Goal: Transaction & Acquisition: Download file/media

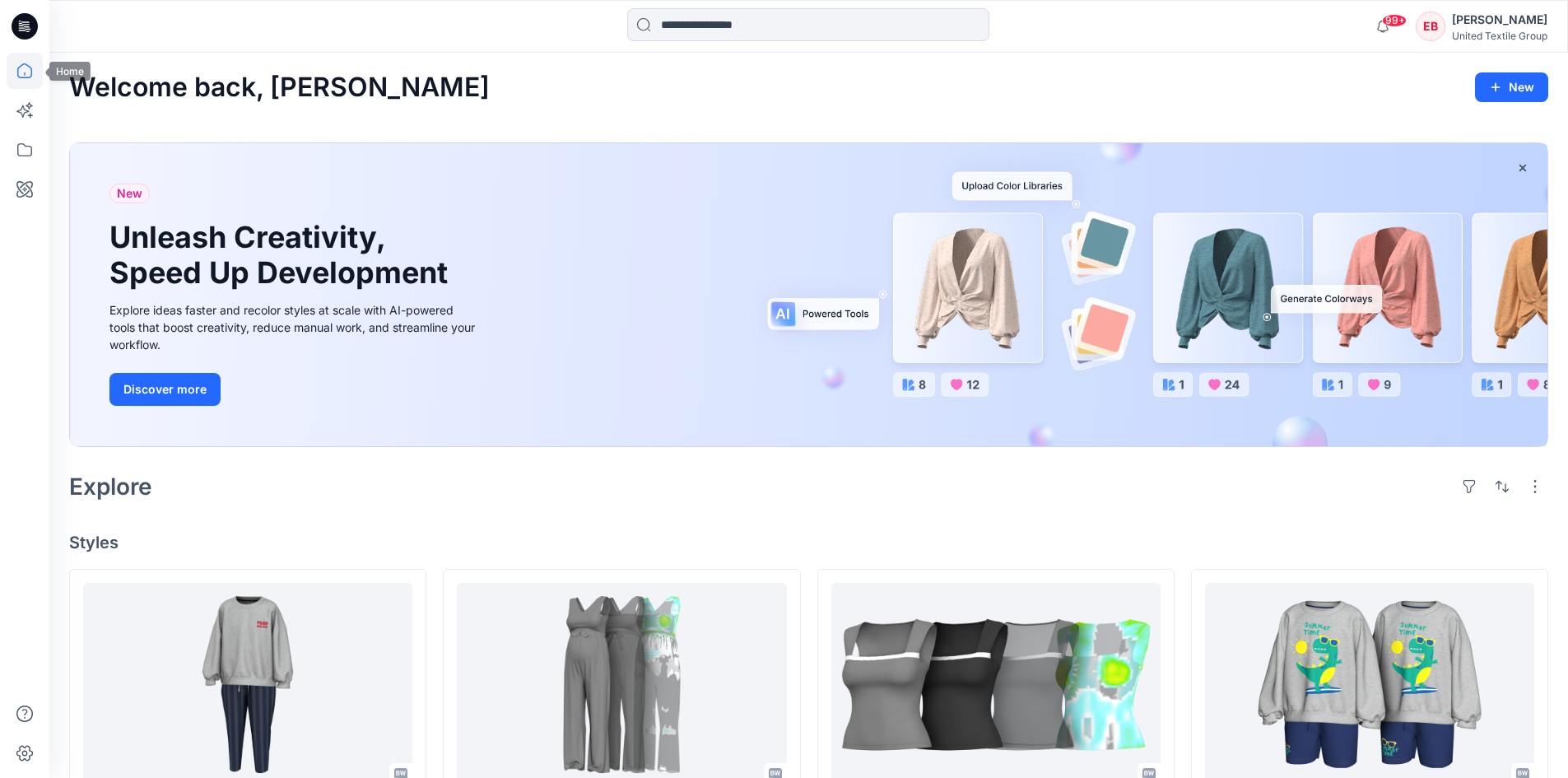
click at [30, 87] on icon at bounding box center [24, 71] width 36 height 36
click at [26, 77] on icon at bounding box center [25, 71] width 15 height 15
click at [30, 149] on icon at bounding box center [24, 149] width 36 height 36
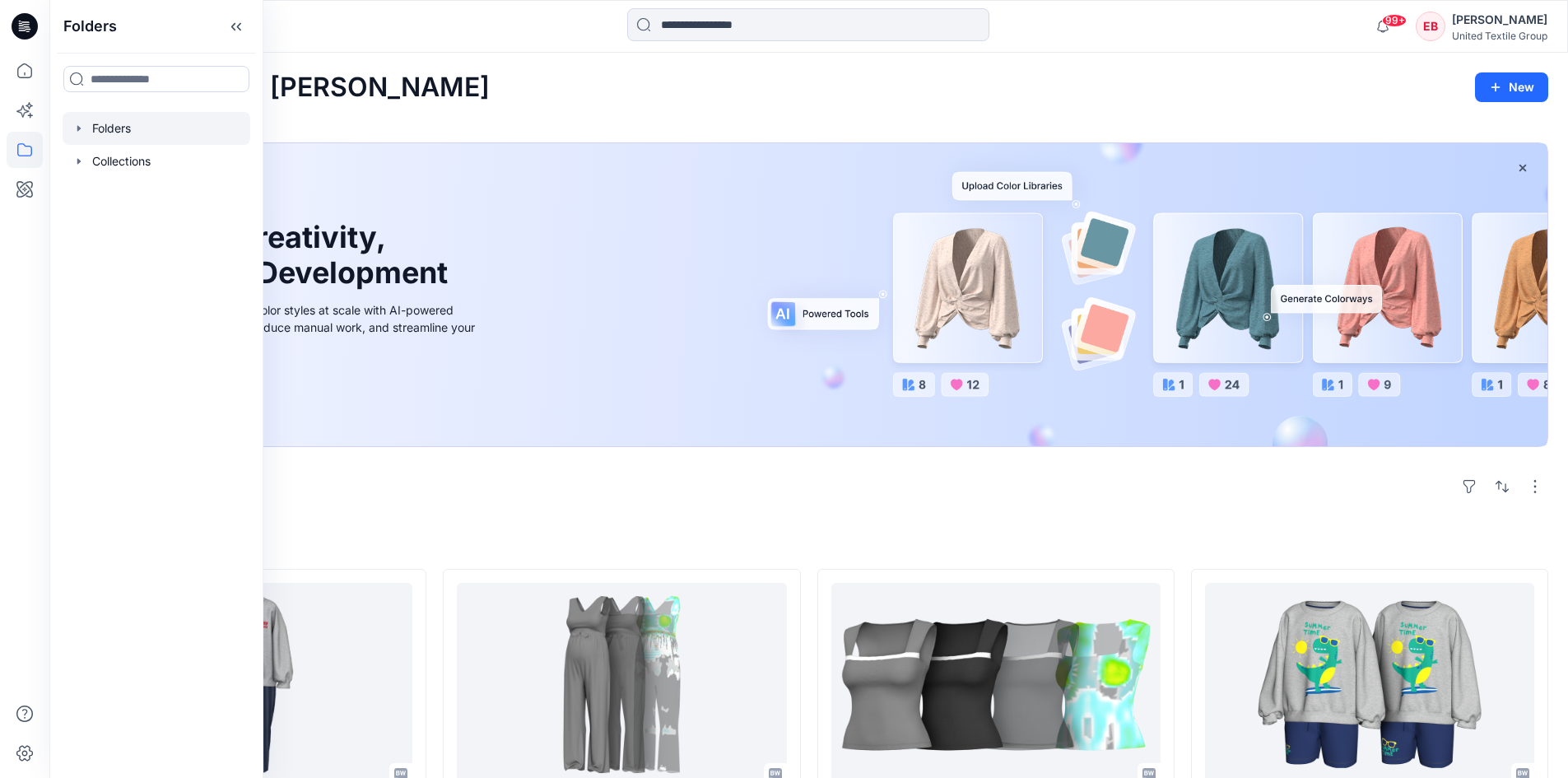
click at [76, 130] on icon "button" at bounding box center [79, 128] width 13 height 13
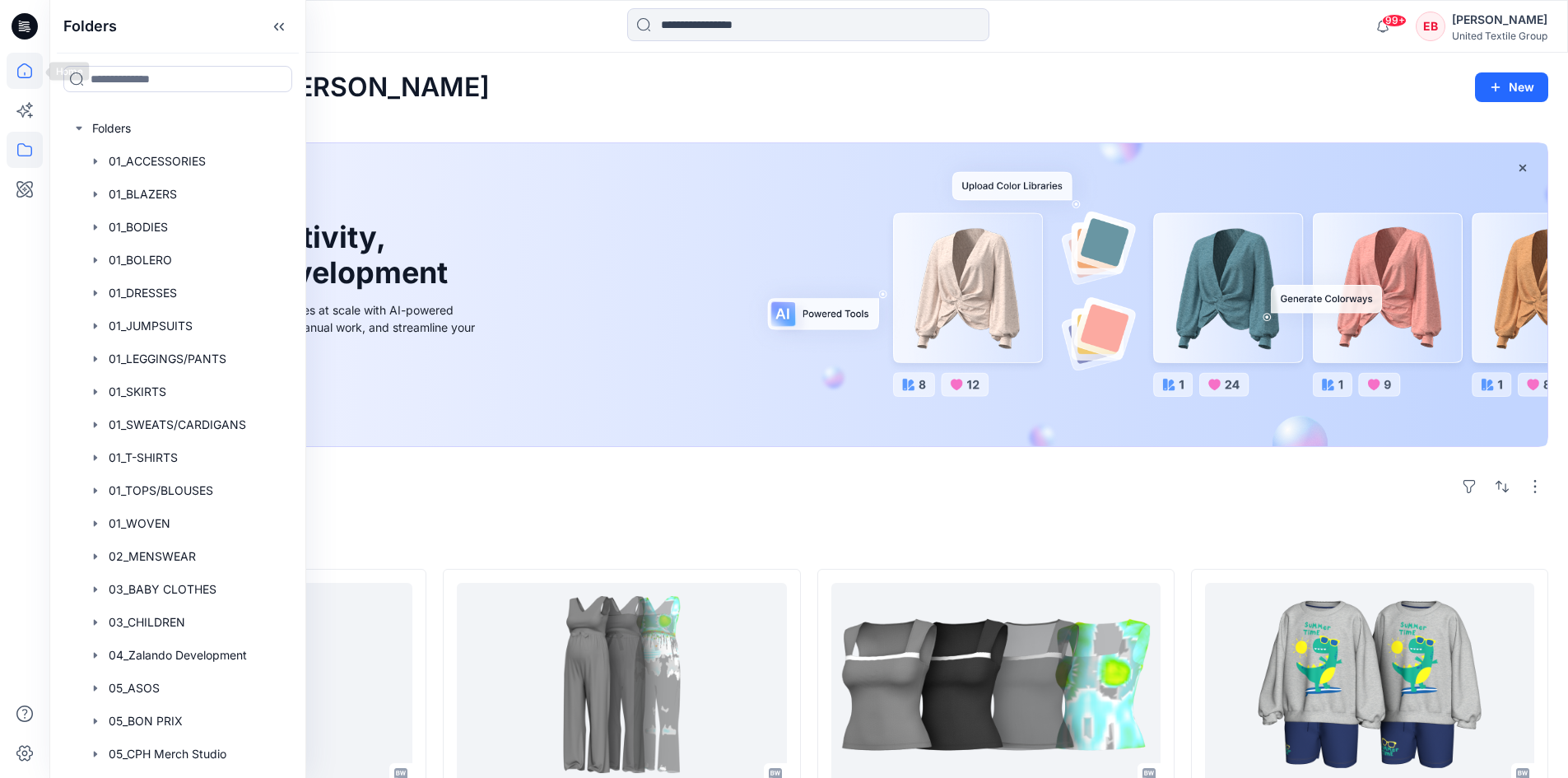
click at [23, 67] on icon at bounding box center [24, 71] width 36 height 36
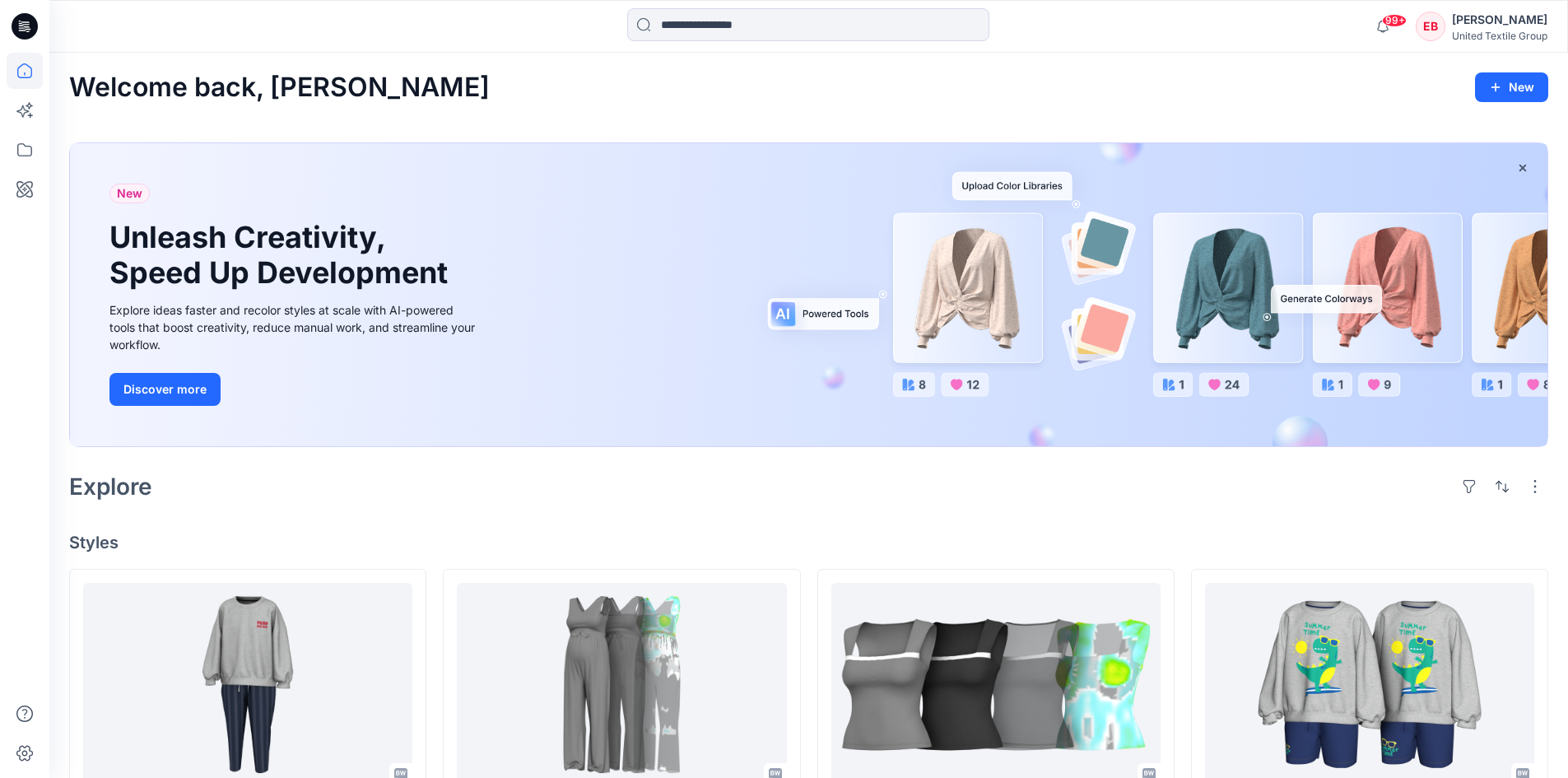
click at [20, 22] on icon at bounding box center [24, 26] width 26 height 26
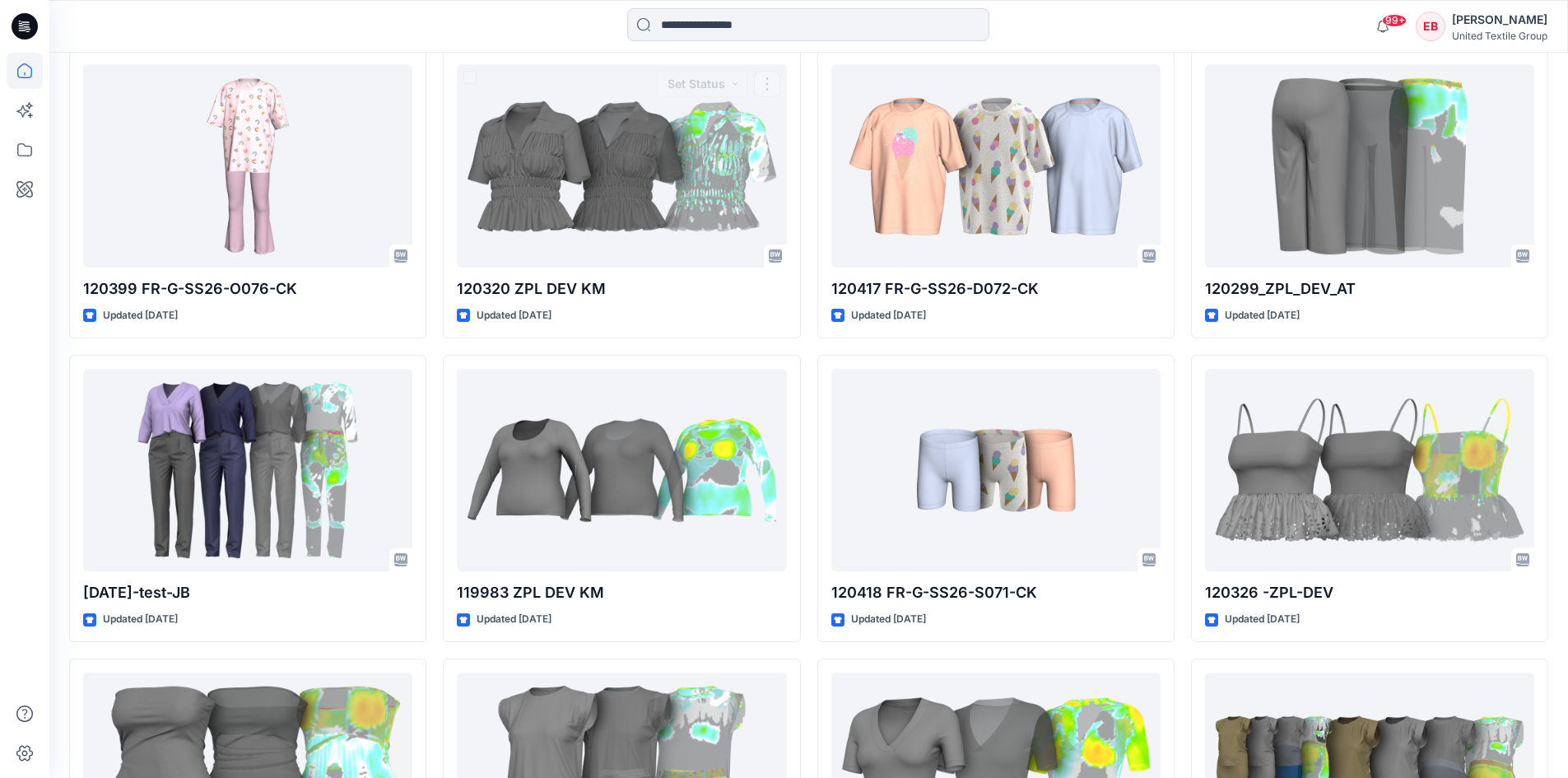
scroll to position [823, 0]
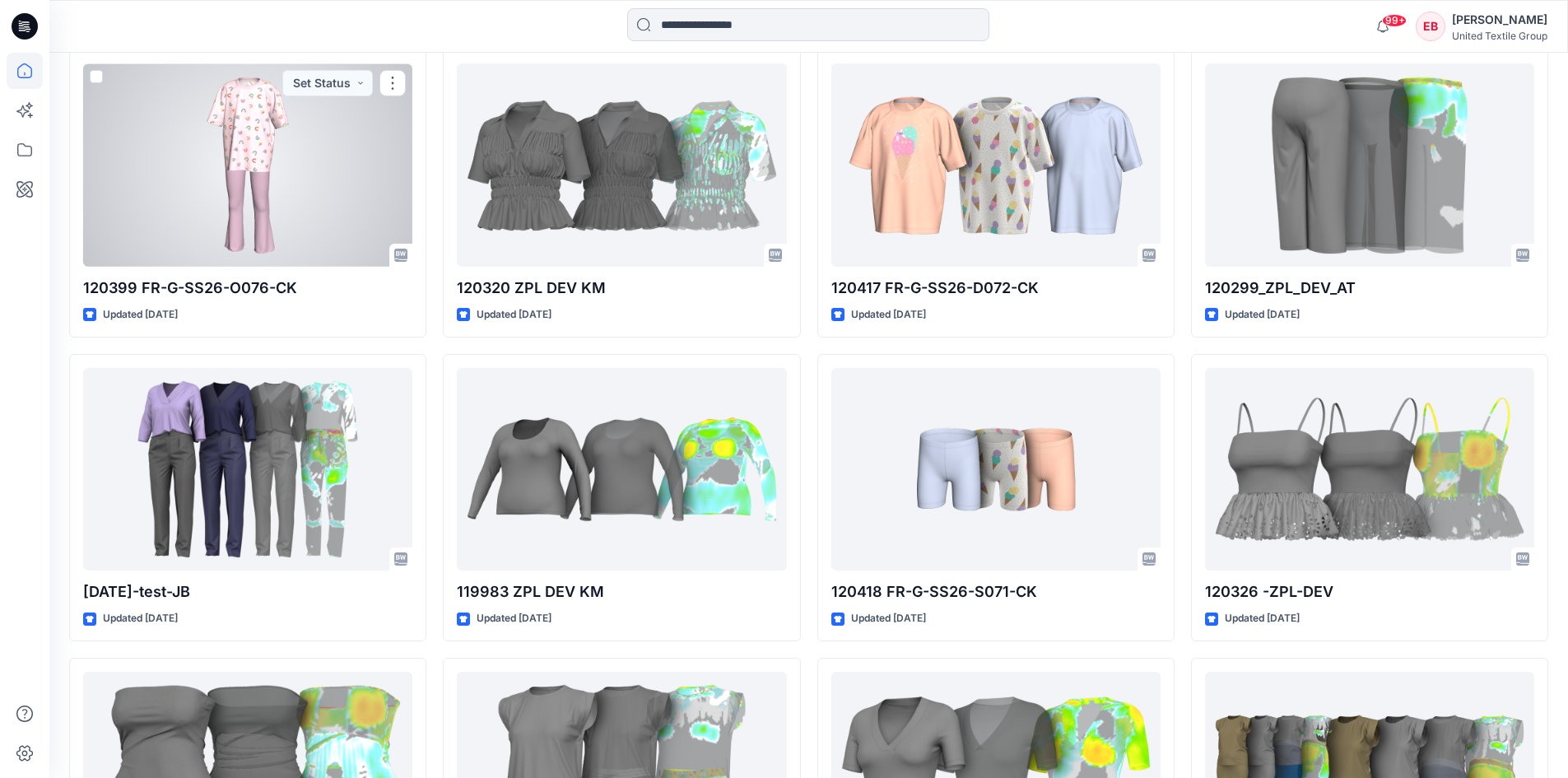
click at [295, 176] on div at bounding box center [248, 164] width 329 height 203
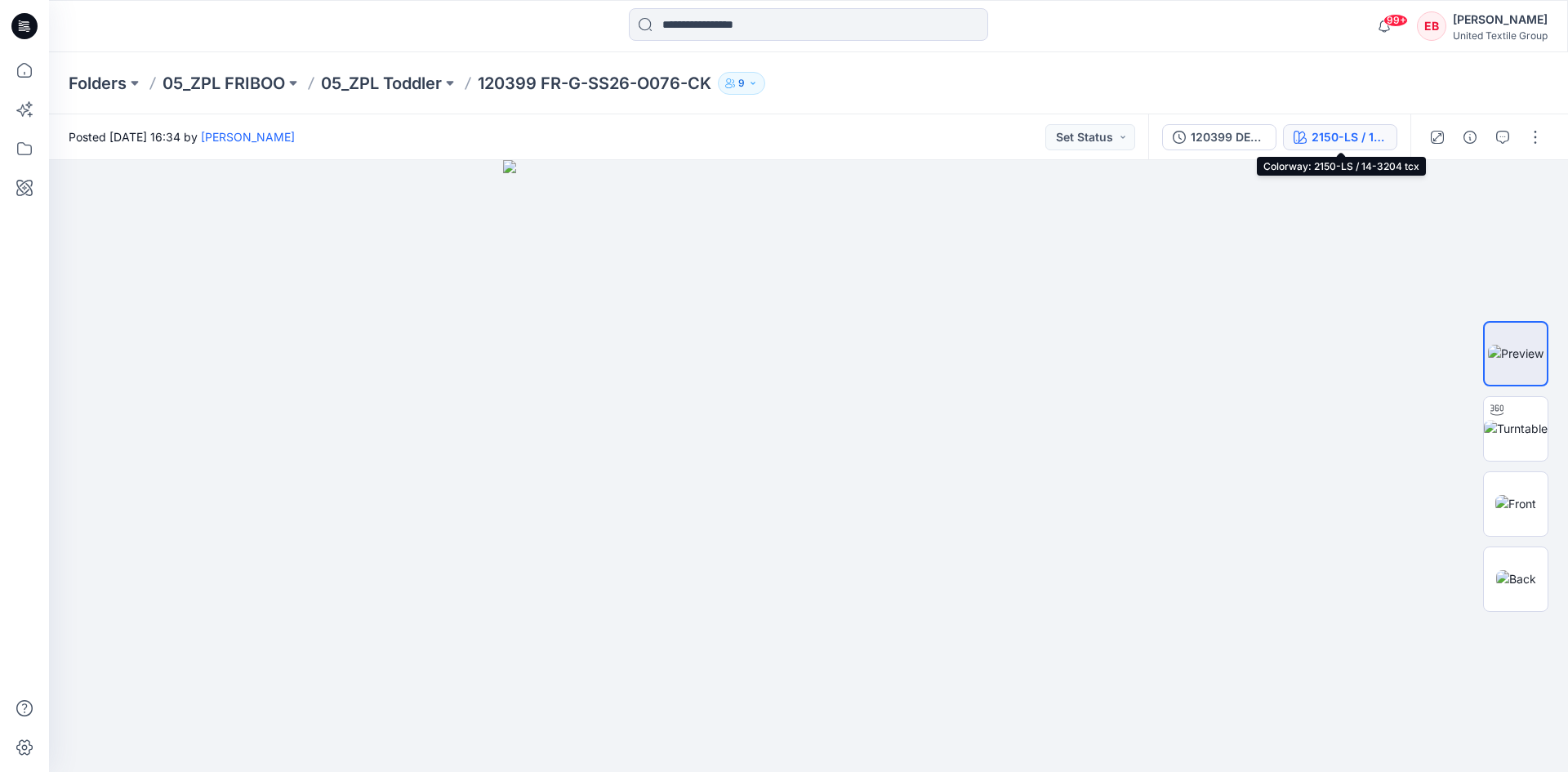
click at [1354, 131] on div "2150-LS / 14-3204 tcx" at bounding box center [1350, 137] width 75 height 18
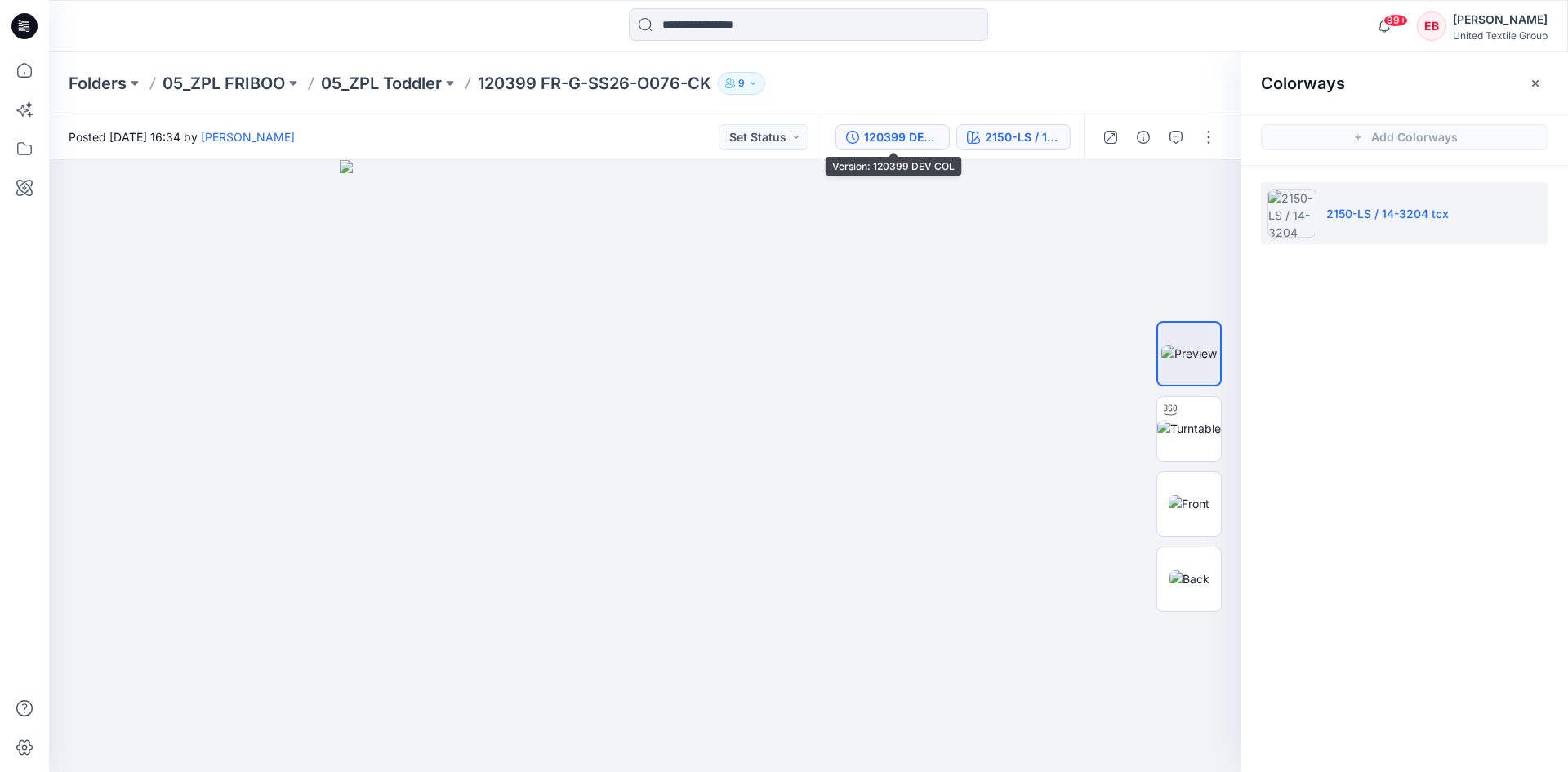
click at [889, 143] on div "120399 DEV COL" at bounding box center [902, 137] width 75 height 18
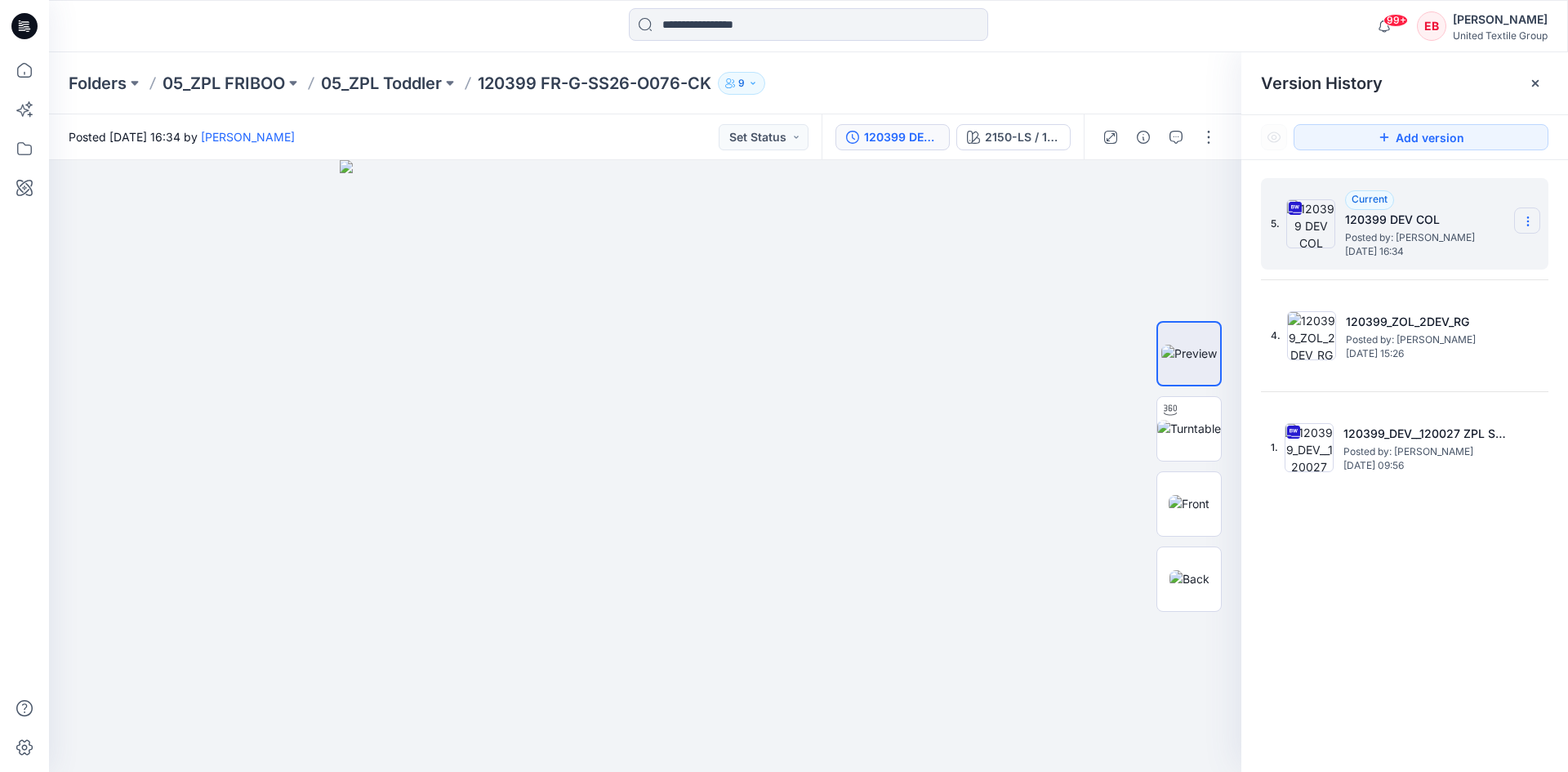
click at [1523, 221] on icon at bounding box center [1528, 221] width 13 height 13
click at [1480, 253] on span "Download Source BW File" at bounding box center [1446, 252] width 137 height 19
